Goal: Information Seeking & Learning: Learn about a topic

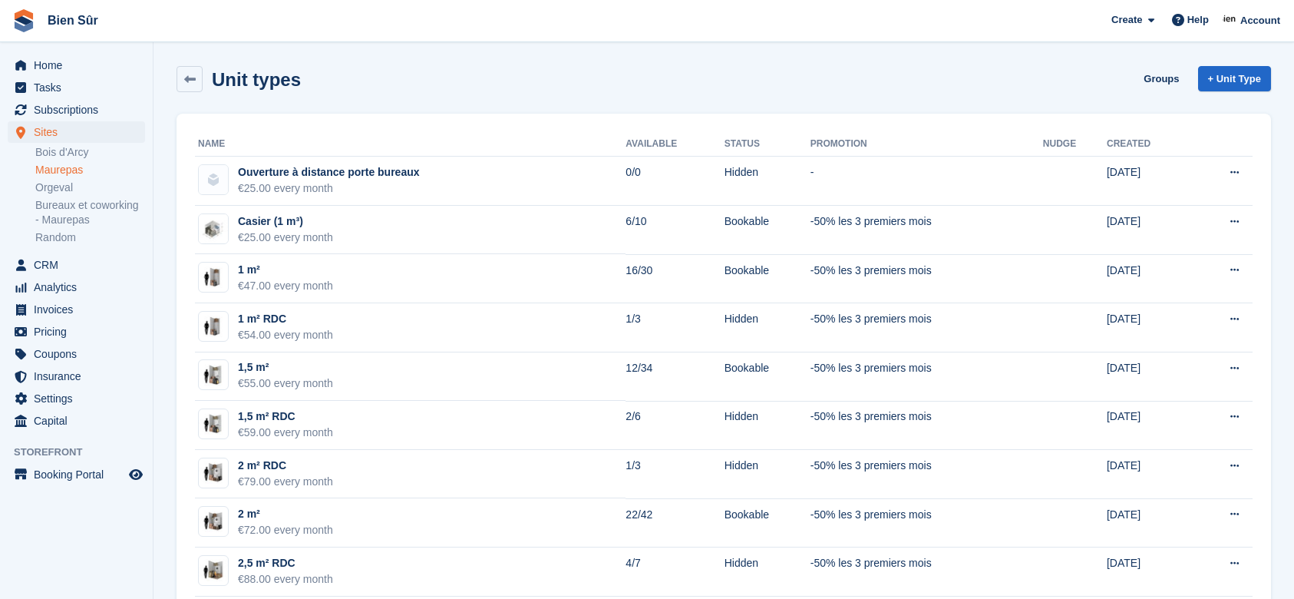
scroll to position [921, 0]
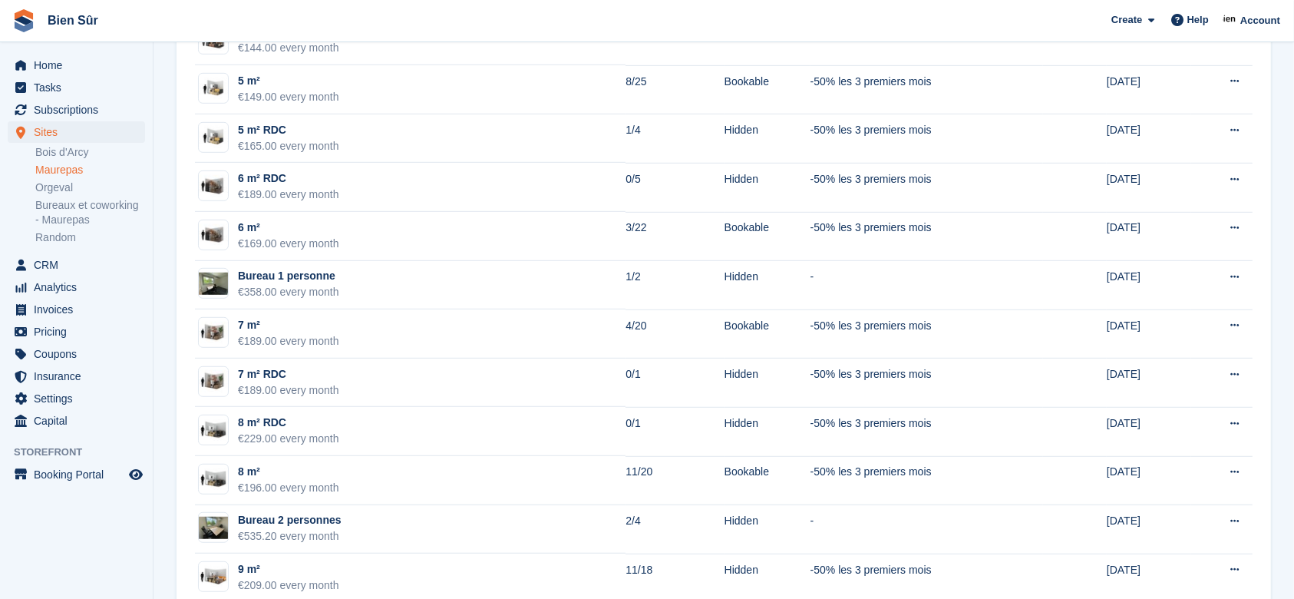
click at [68, 172] on link "Maurepas" at bounding box center [90, 170] width 110 height 15
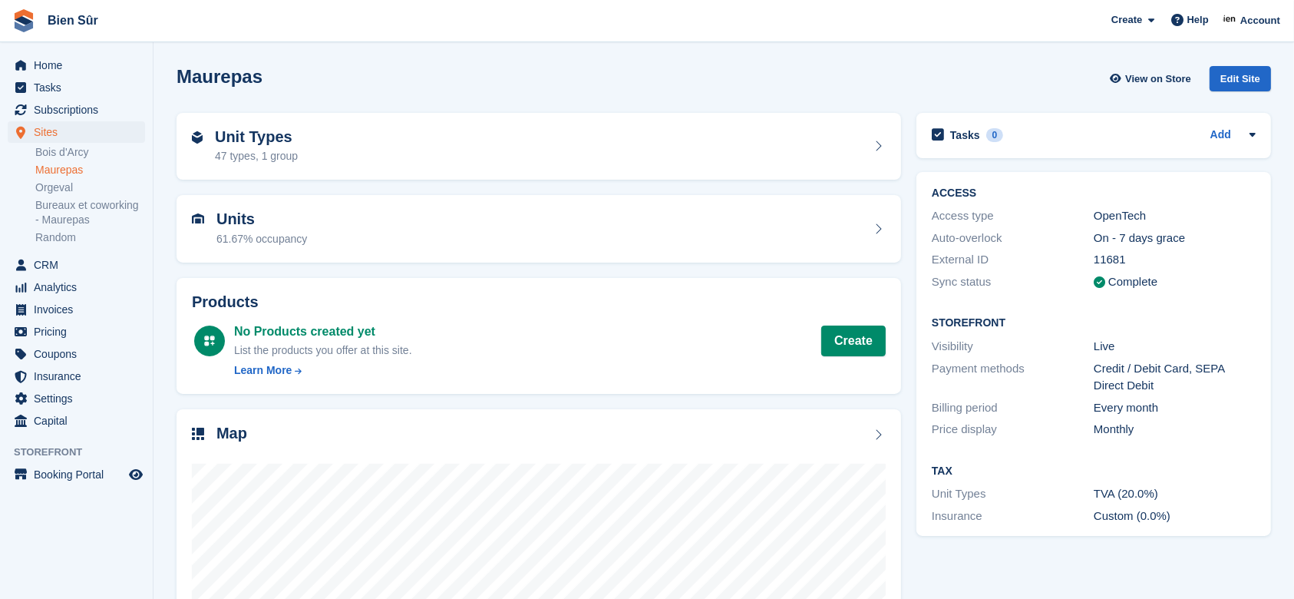
click at [328, 150] on div "Unit Types 47 types, 1 group" at bounding box center [539, 146] width 694 height 37
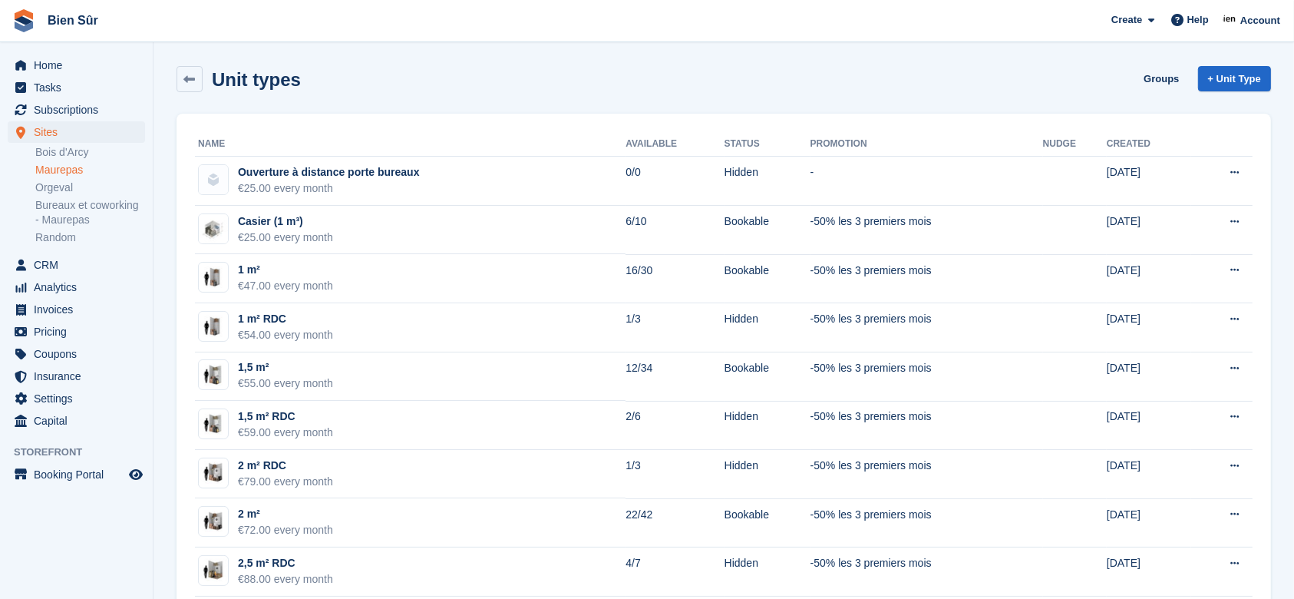
click at [45, 172] on link "Maurepas" at bounding box center [90, 170] width 110 height 15
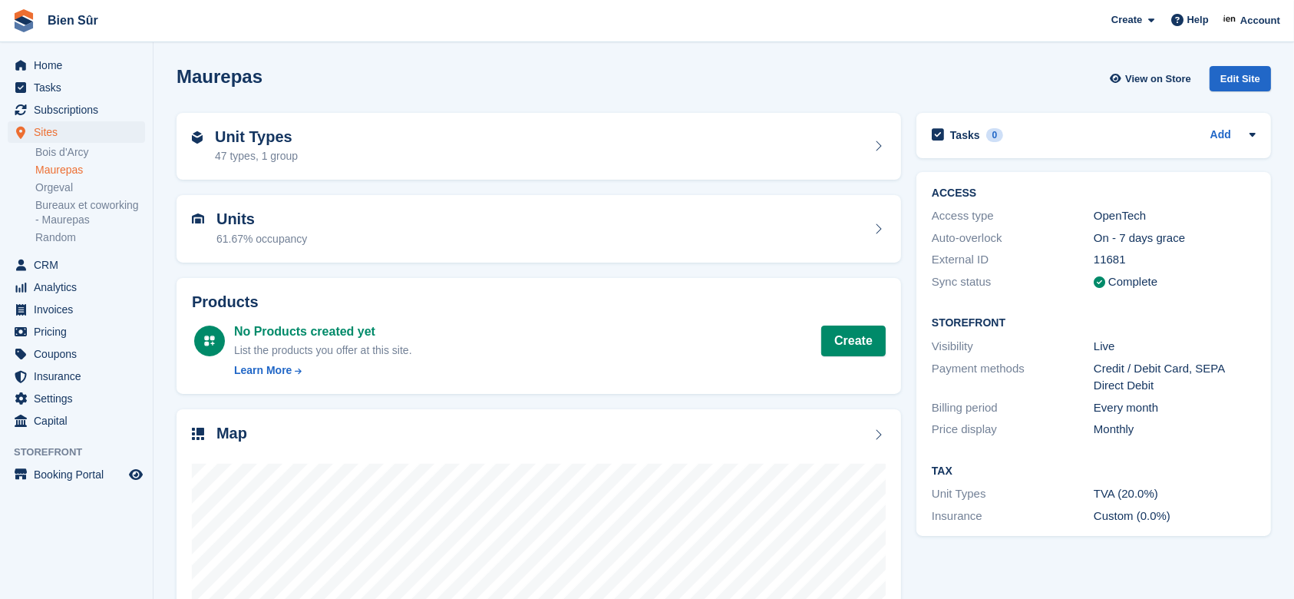
click at [67, 150] on link "Bois d'Arcy" at bounding box center [90, 152] width 110 height 15
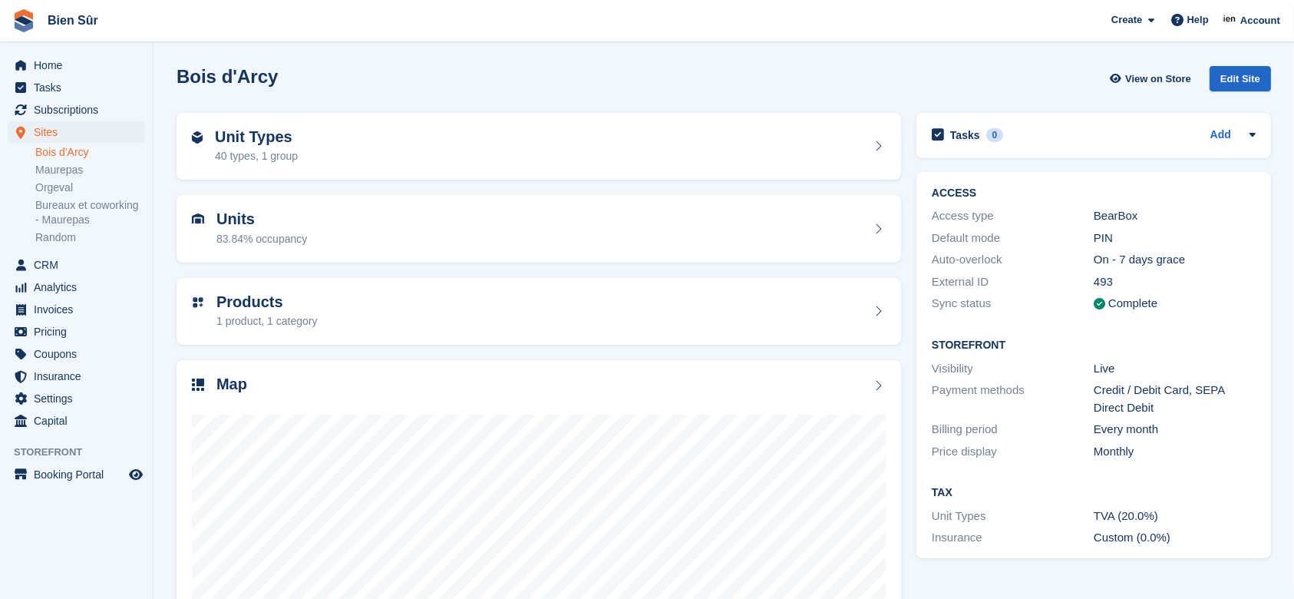
click at [350, 144] on div "Unit Types 40 types, 1 group" at bounding box center [539, 146] width 694 height 37
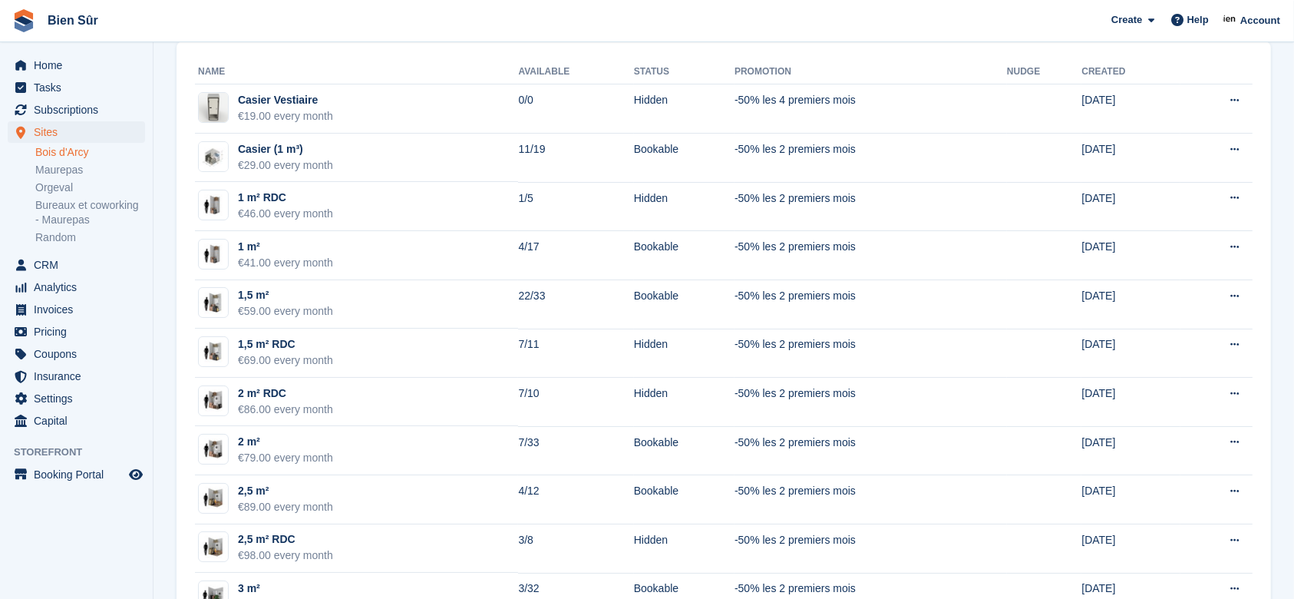
scroll to position [102, 0]
